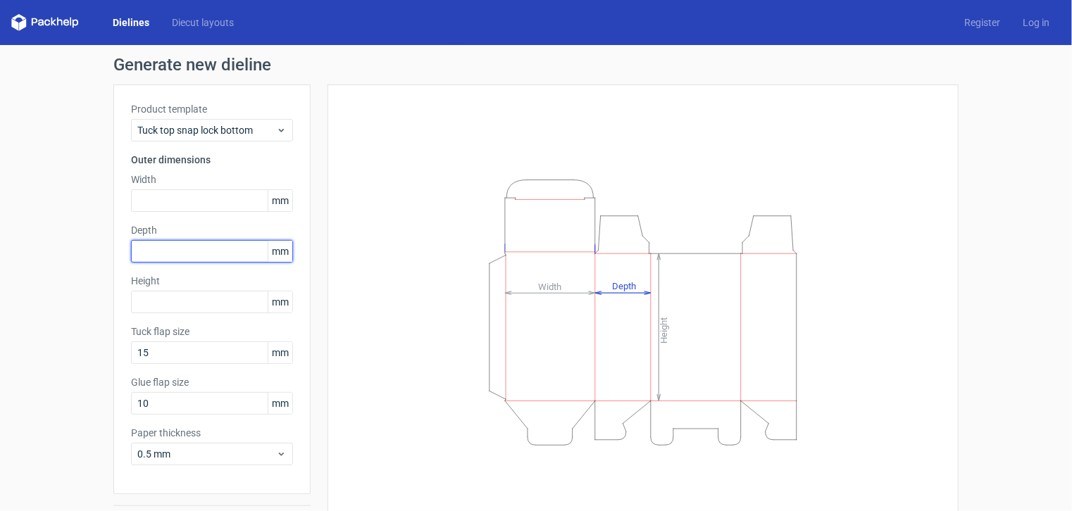
click at [173, 255] on input "text" at bounding box center [212, 251] width 162 height 23
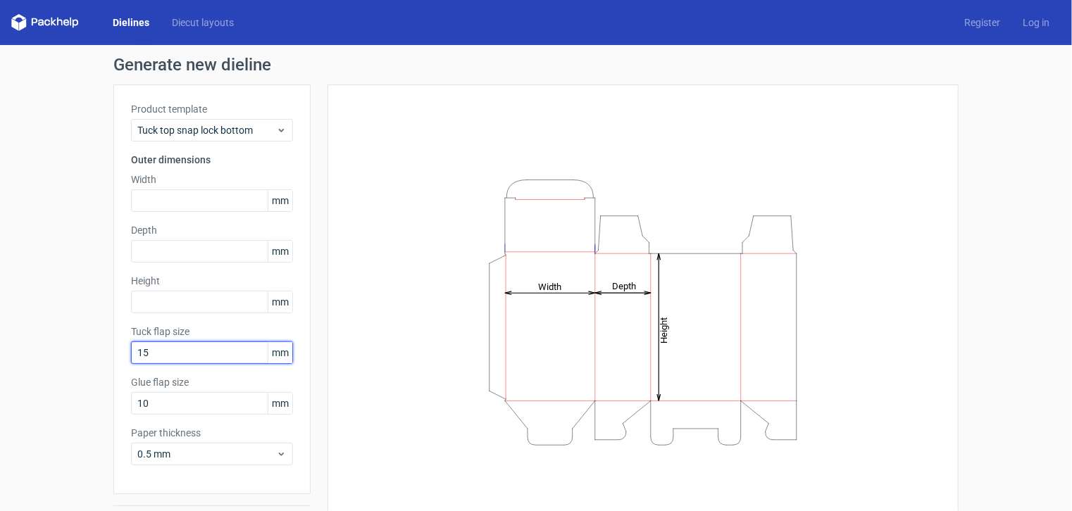
click at [159, 350] on input "15" at bounding box center [212, 353] width 162 height 23
click at [159, 348] on input "15" at bounding box center [212, 353] width 162 height 23
type input "150"
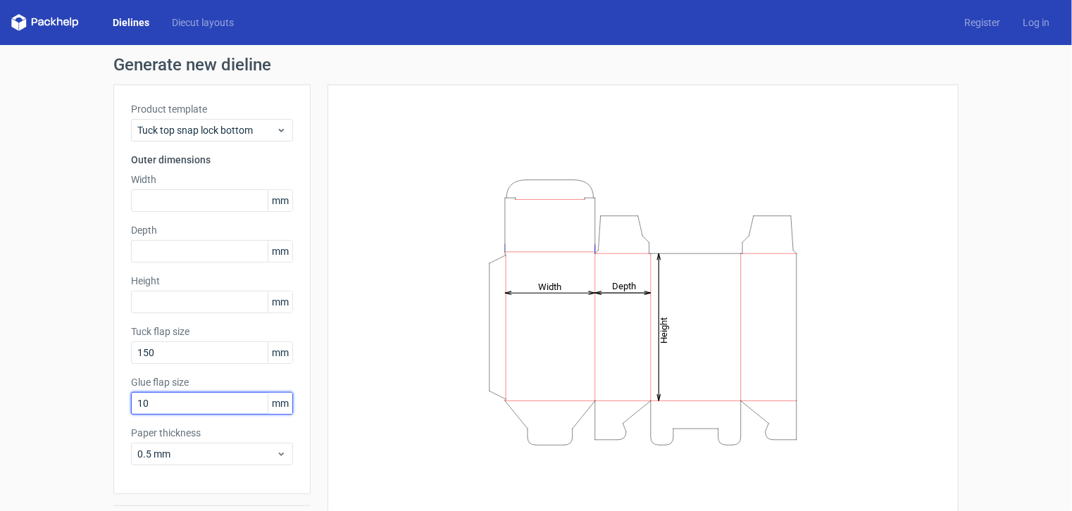
click at [154, 404] on input "10" at bounding box center [212, 403] width 162 height 23
type input "100"
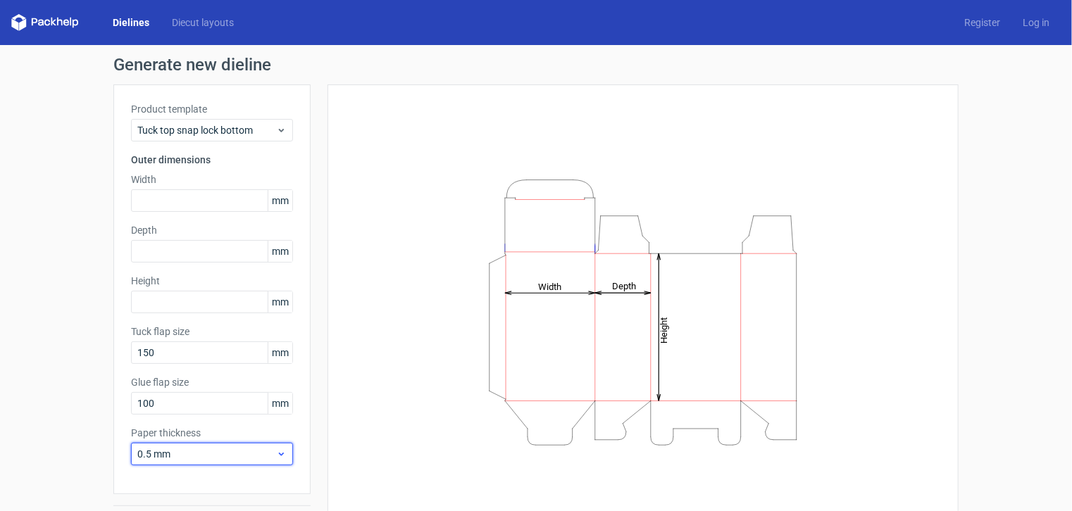
click at [177, 453] on span "0.5 mm" at bounding box center [206, 454] width 139 height 14
click at [38, 341] on div "Generate new dieline Product template Tuck top snap lock bottom Outer dimension…" at bounding box center [536, 298] width 1072 height 507
click at [184, 409] on input "100" at bounding box center [212, 403] width 162 height 23
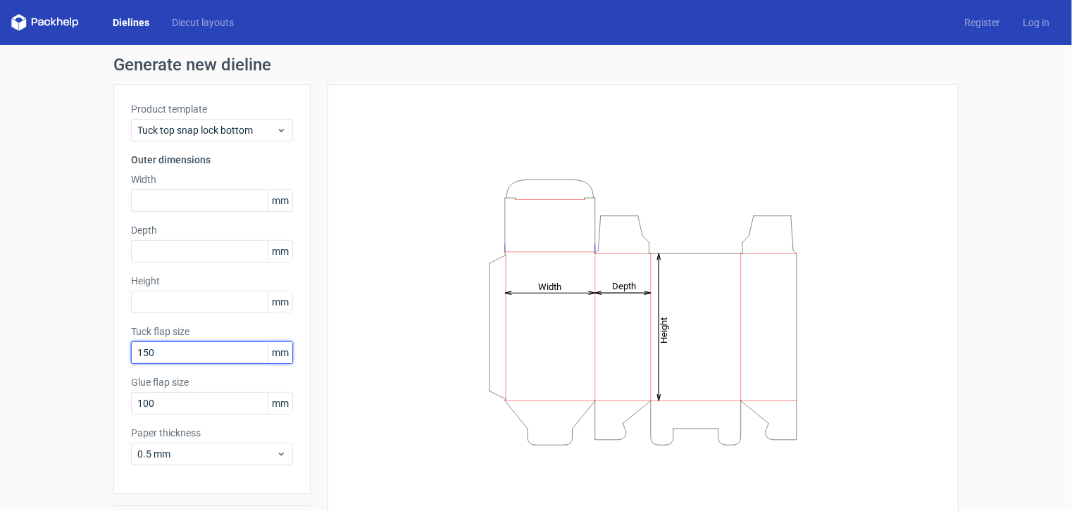
click at [161, 353] on input "150" at bounding box center [212, 353] width 162 height 23
drag, startPoint x: 109, startPoint y: 359, endPoint x: 87, endPoint y: 361, distance: 21.9
click at [87, 361] on div "Generate new dieline Product template Tuck top snap lock bottom Outer dimension…" at bounding box center [536, 298] width 1072 height 507
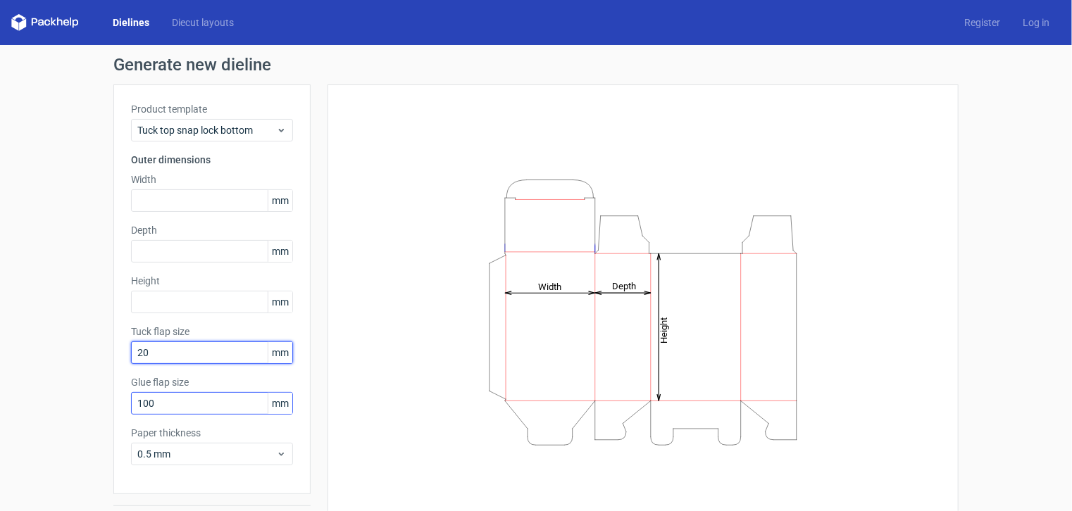
type input "20"
drag, startPoint x: 175, startPoint y: 411, endPoint x: 100, endPoint y: 410, distance: 74.7
click at [100, 410] on div "Generate new dieline Product template Tuck top snap lock bottom Outer dimension…" at bounding box center [536, 298] width 1072 height 507
type input "20"
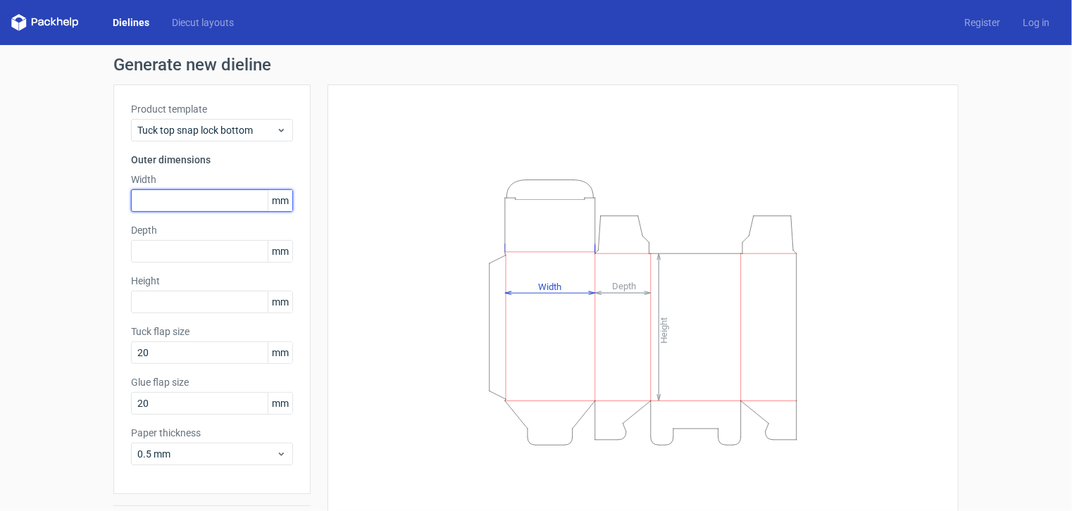
click at [166, 196] on input "text" at bounding box center [212, 201] width 162 height 23
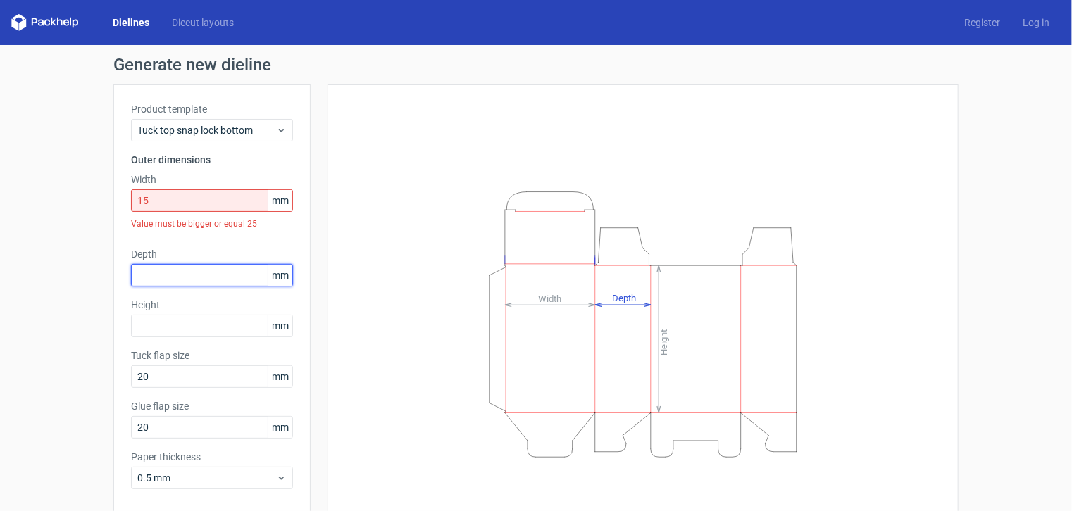
click at [166, 250] on div "Depth mm" at bounding box center [212, 266] width 162 height 39
click at [164, 198] on input "15" at bounding box center [212, 201] width 162 height 23
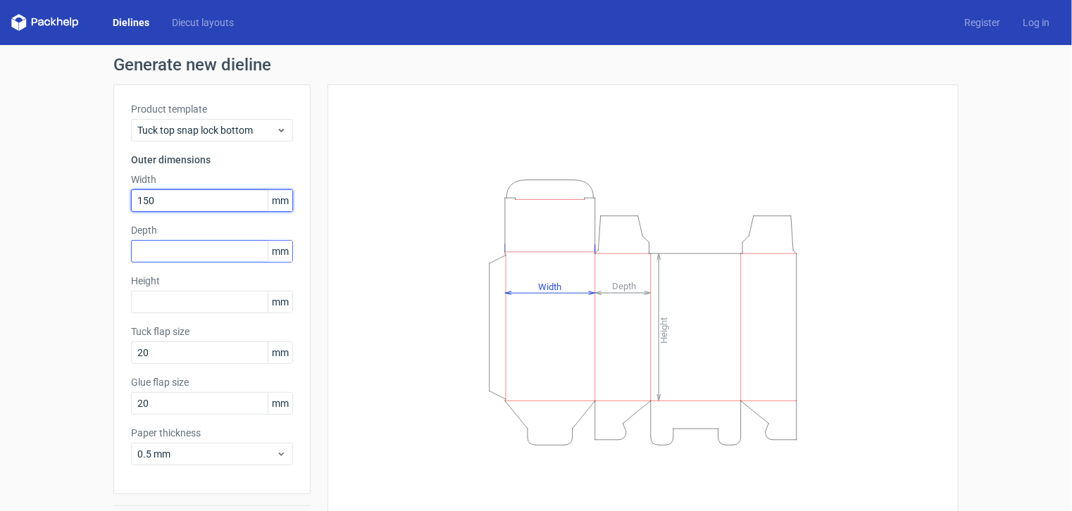
type input "150"
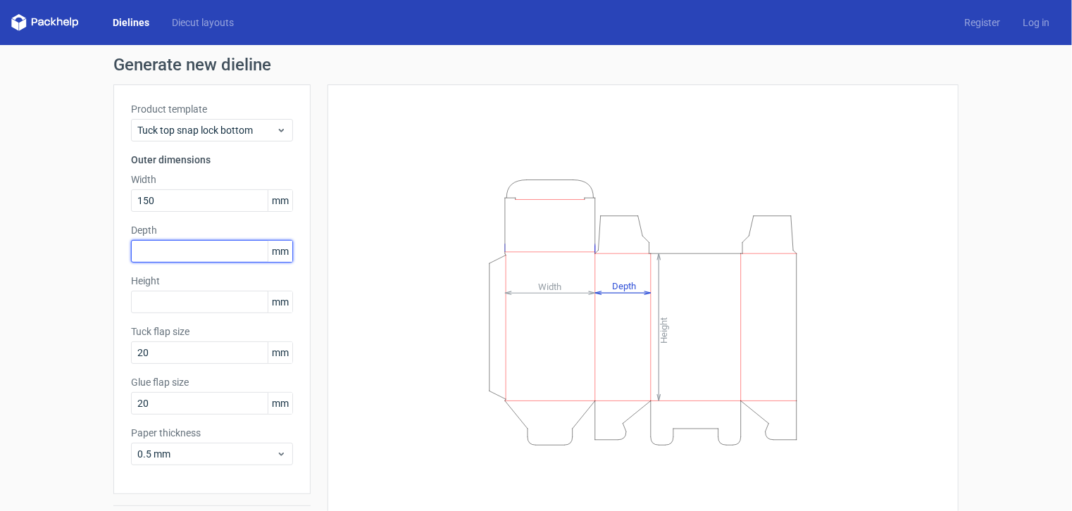
click at [160, 259] on input "text" at bounding box center [212, 251] width 162 height 23
type input "100"
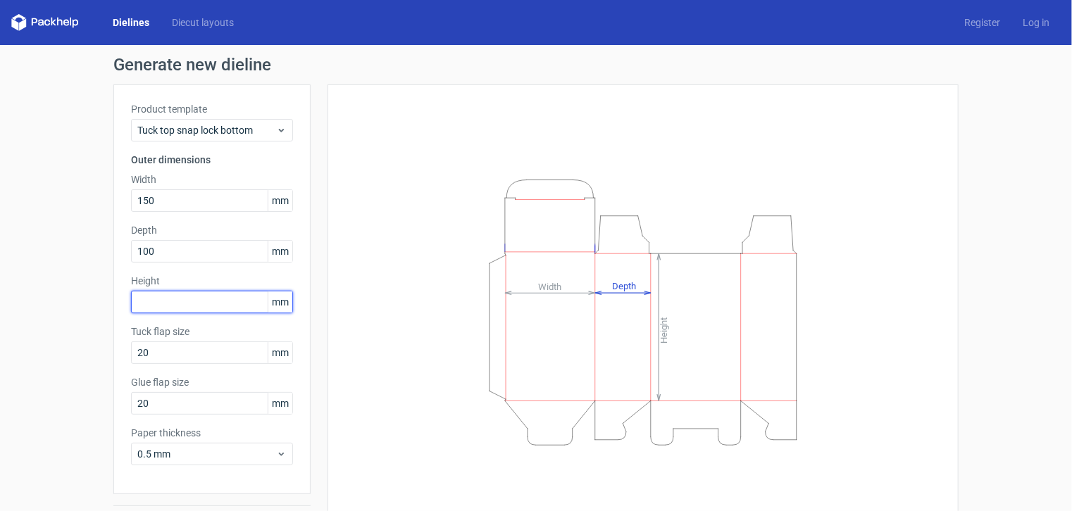
click at [155, 307] on input "text" at bounding box center [212, 302] width 162 height 23
type input "120"
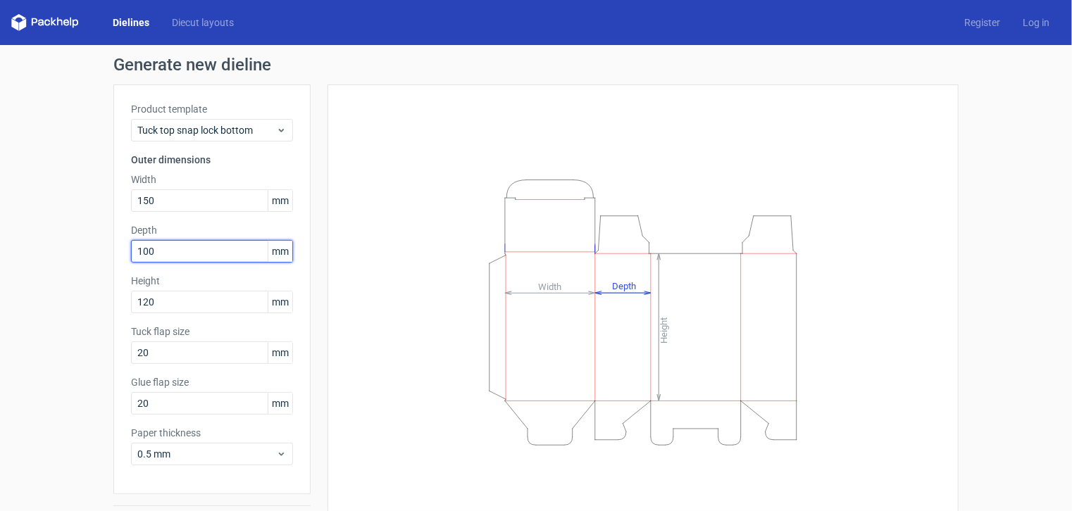
click at [178, 246] on input "100" at bounding box center [212, 251] width 162 height 23
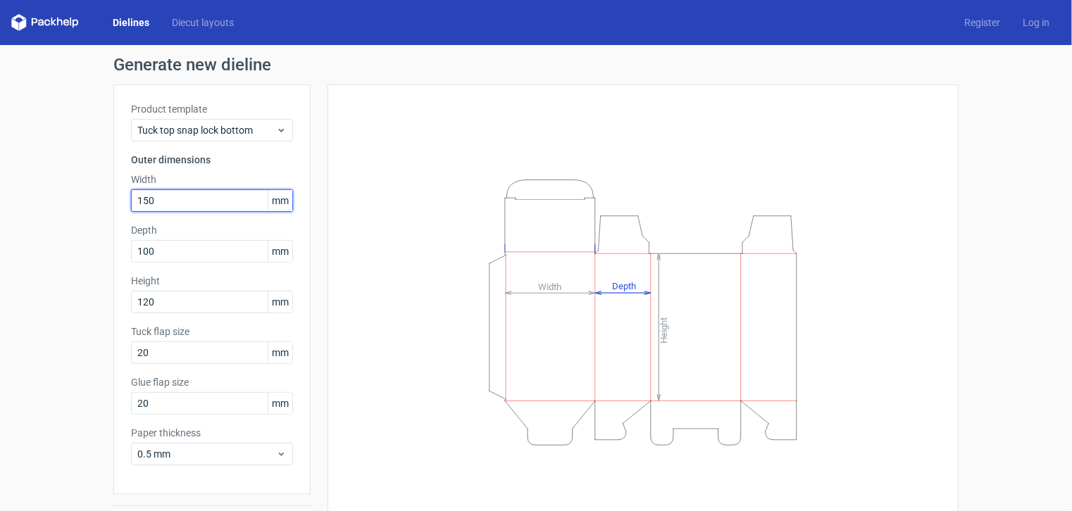
click at [169, 204] on input "150" at bounding box center [212, 201] width 162 height 23
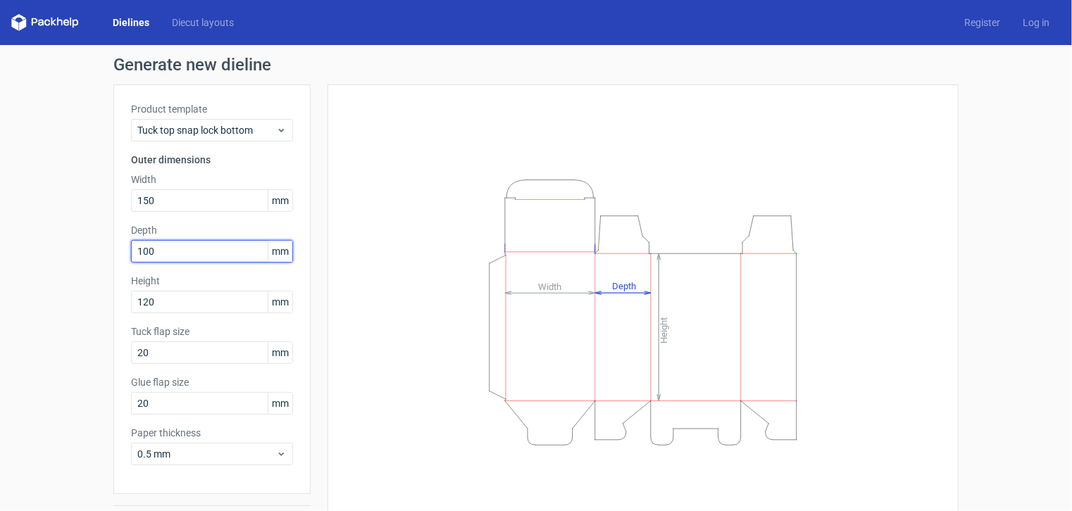
click at [165, 256] on input "100" at bounding box center [212, 251] width 162 height 23
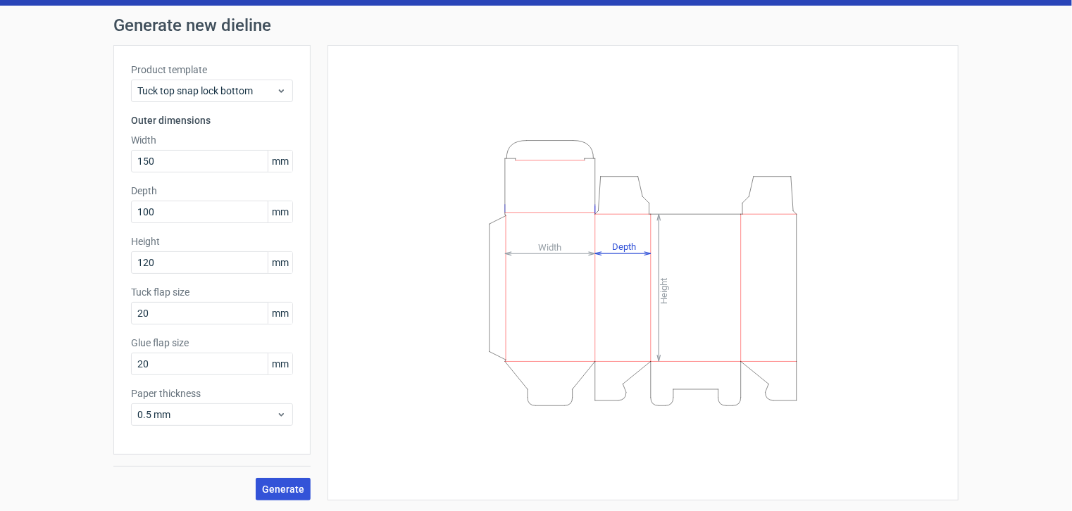
click at [271, 486] on span "Generate" at bounding box center [283, 490] width 42 height 10
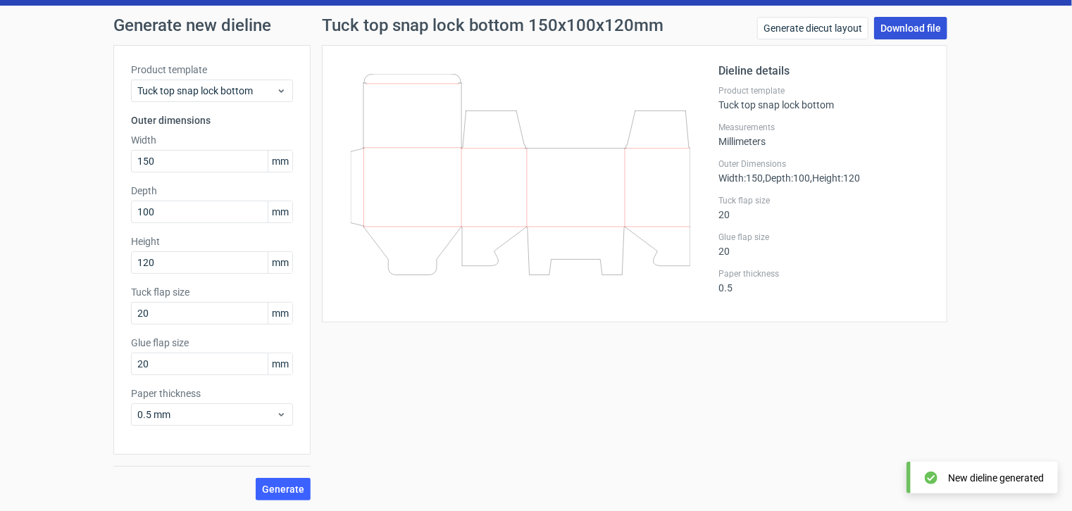
click at [904, 30] on link "Download file" at bounding box center [910, 28] width 73 height 23
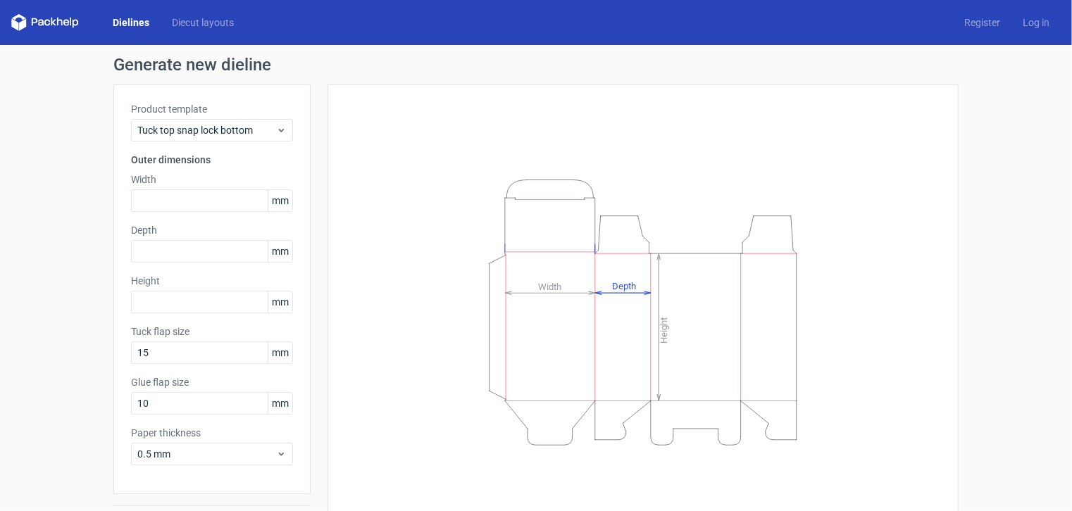
click at [139, 23] on link "Dielines" at bounding box center [130, 22] width 59 height 14
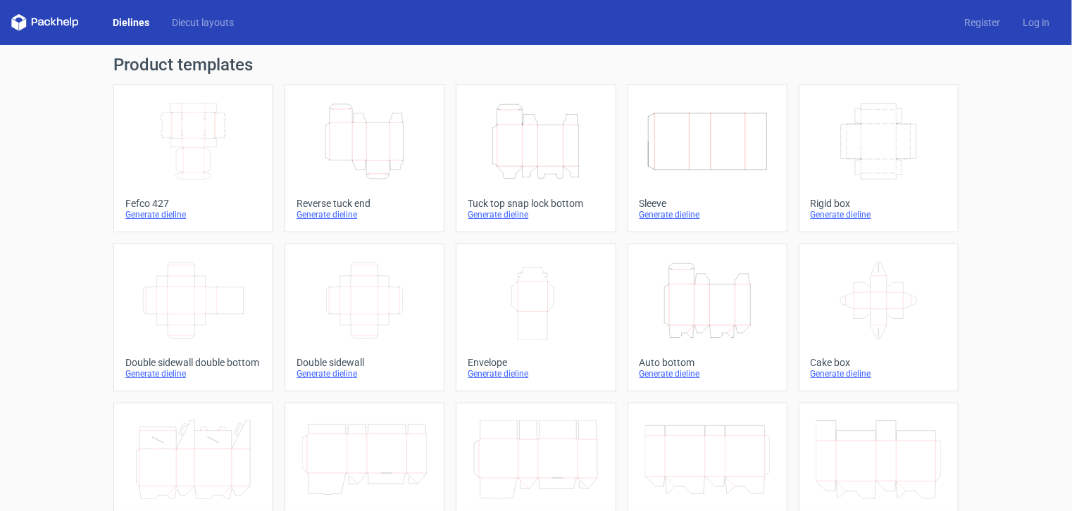
click at [364, 148] on icon "Height Depth Width" at bounding box center [364, 141] width 125 height 79
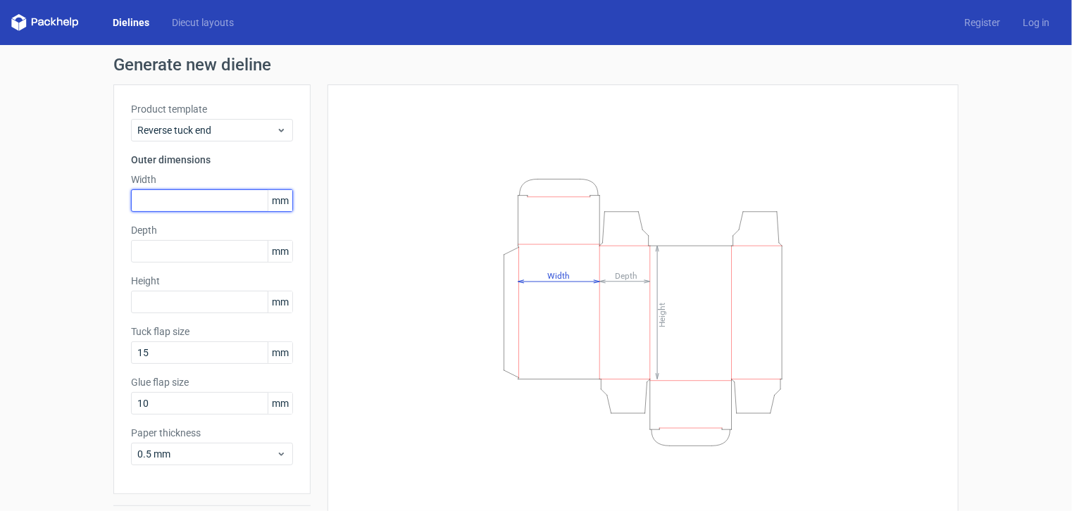
click at [173, 207] on input "text" at bounding box center [212, 201] width 162 height 23
type input "150"
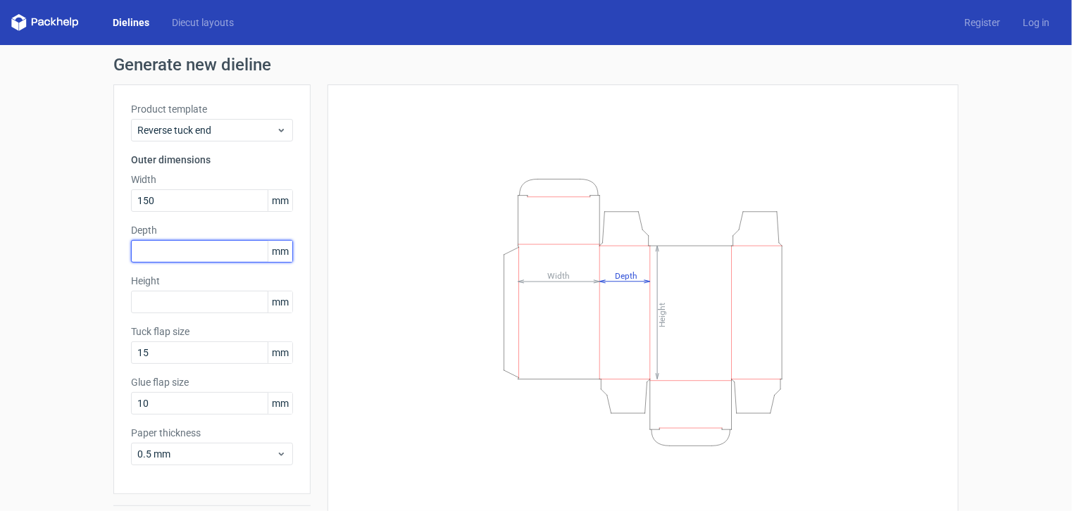
click at [161, 251] on input "text" at bounding box center [212, 251] width 162 height 23
type input "100"
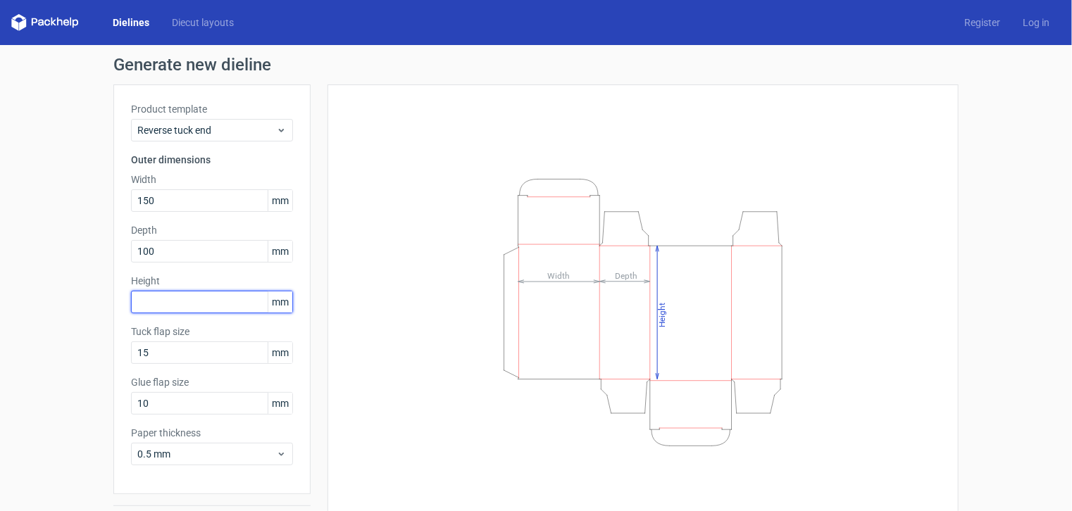
click at [154, 304] on input "text" at bounding box center [212, 302] width 162 height 23
type input "120"
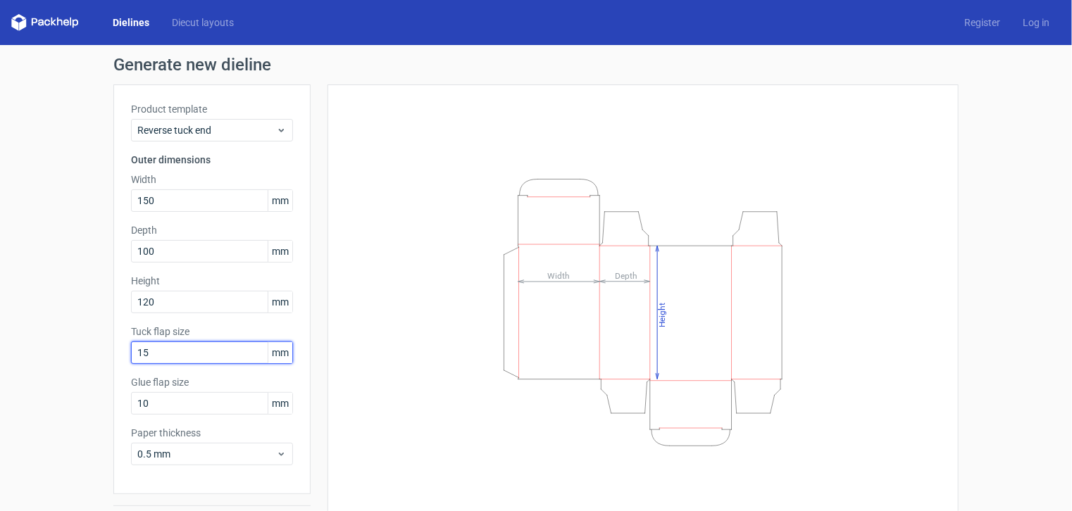
click at [158, 347] on input "15" at bounding box center [212, 353] width 162 height 23
drag, startPoint x: 155, startPoint y: 350, endPoint x: 123, endPoint y: 354, distance: 32.7
click at [123, 354] on div "Product template Reverse tuck end Outer dimensions Width 150 mm Depth 100 mm He…" at bounding box center [211, 290] width 197 height 410
type input "200"
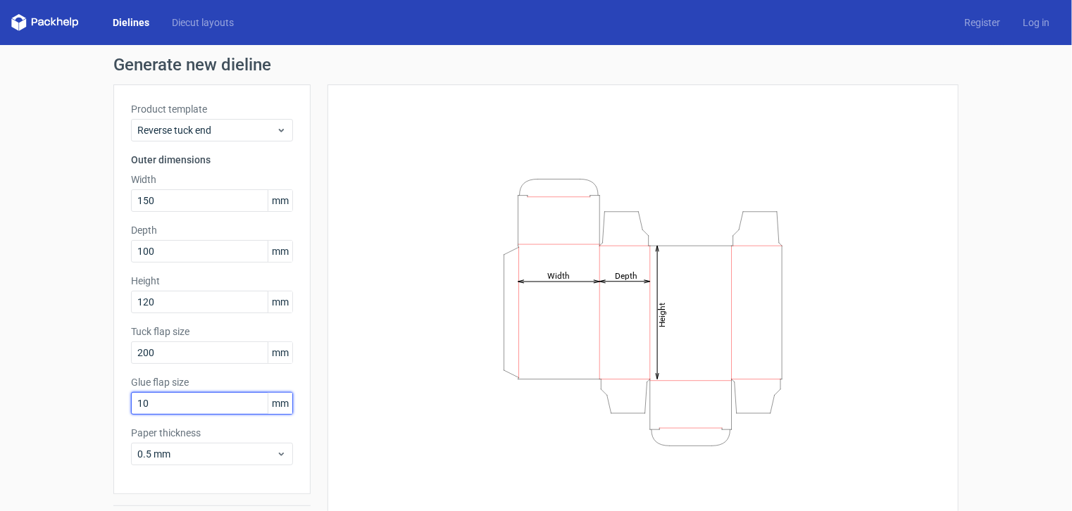
drag, startPoint x: 173, startPoint y: 404, endPoint x: 82, endPoint y: 415, distance: 91.6
click at [82, 415] on div "Generate new dieline Product template Reverse tuck end Outer dimensions Width 1…" at bounding box center [536, 298] width 1072 height 507
click at [82, 413] on div "Generate new dieline Product template Reverse tuck end Outer dimensions Width 1…" at bounding box center [536, 298] width 1072 height 507
click at [149, 409] on input "2" at bounding box center [212, 403] width 162 height 23
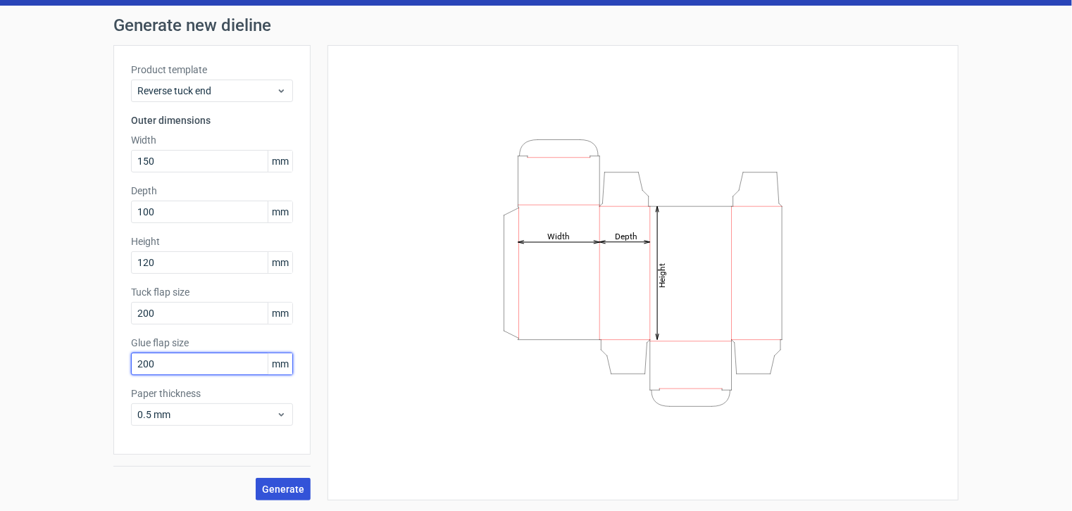
type input "200"
click at [266, 486] on span "Generate" at bounding box center [283, 490] width 42 height 10
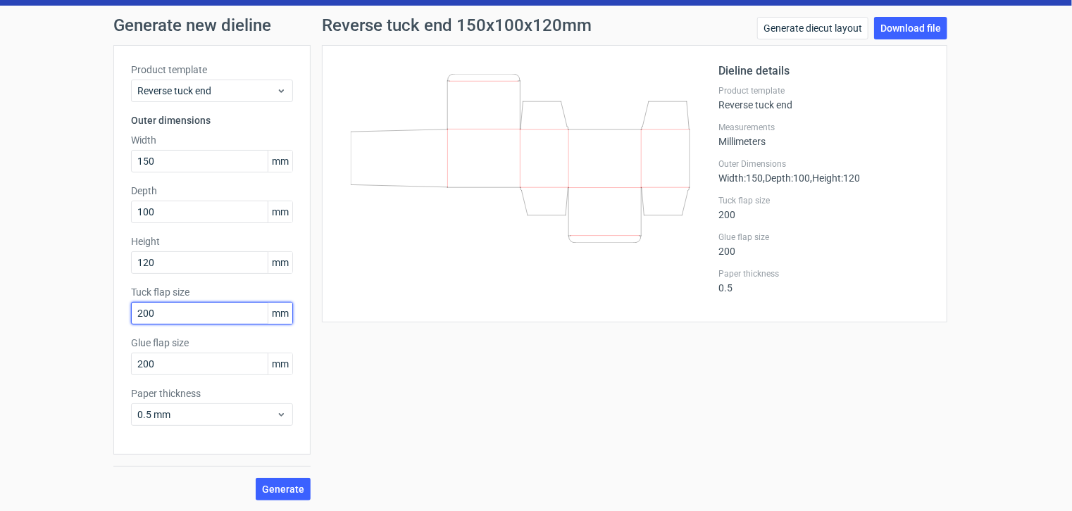
drag, startPoint x: 179, startPoint y: 313, endPoint x: 143, endPoint y: 322, distance: 36.9
click at [143, 322] on input "200" at bounding box center [212, 313] width 162 height 23
drag, startPoint x: 141, startPoint y: 313, endPoint x: 120, endPoint y: 312, distance: 20.4
click at [120, 313] on div "Product template Reverse tuck end Outer dimensions Width 150 mm Depth 100 mm He…" at bounding box center [211, 250] width 197 height 410
type input "20"
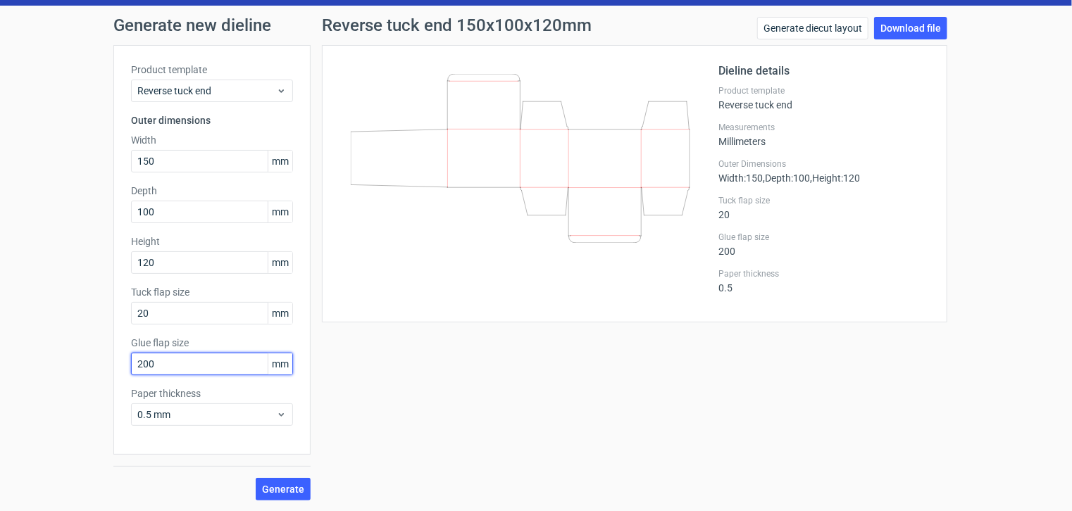
click at [182, 364] on input "200" at bounding box center [212, 364] width 162 height 23
drag, startPoint x: 166, startPoint y: 368, endPoint x: 96, endPoint y: 373, distance: 70.6
click at [96, 373] on div "Generate new dieline Product template Reverse tuck end Outer dimensions Width 1…" at bounding box center [536, 259] width 1072 height 507
type input "20"
click at [186, 375] on div "Product template Reverse tuck end Outer dimensions Width 150 mm Depth 100 mm He…" at bounding box center [211, 250] width 197 height 410
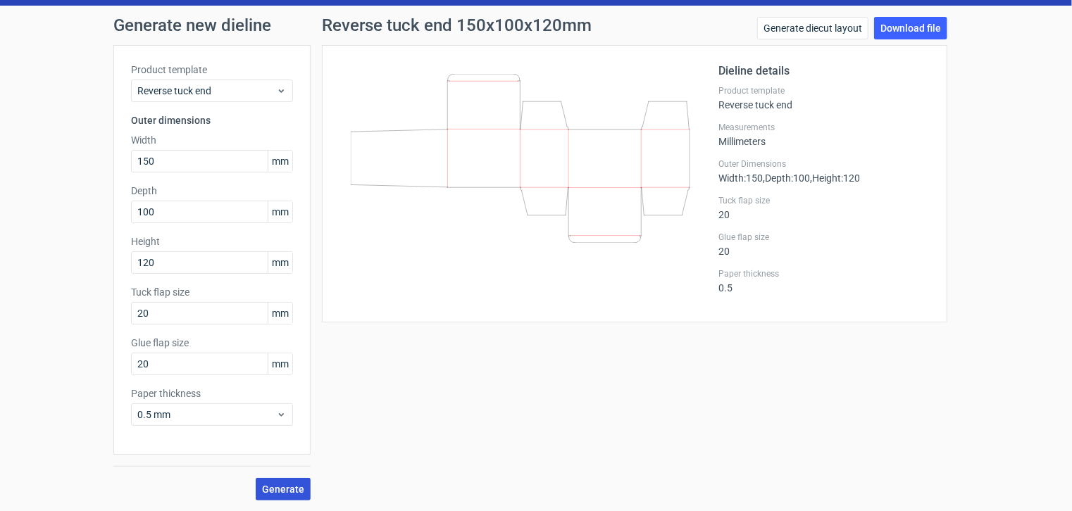
click at [288, 492] on span "Generate" at bounding box center [283, 490] width 42 height 10
click at [900, 20] on link "Download file" at bounding box center [910, 28] width 73 height 23
